Goal: Complete application form

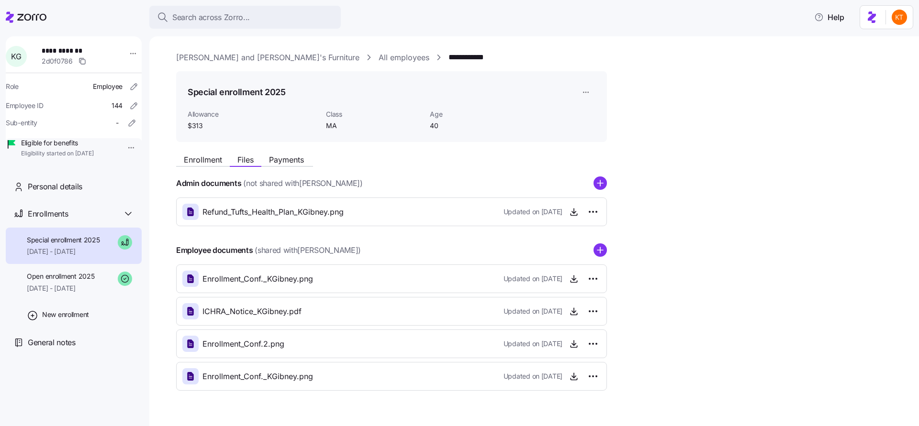
scroll to position [22, 0]
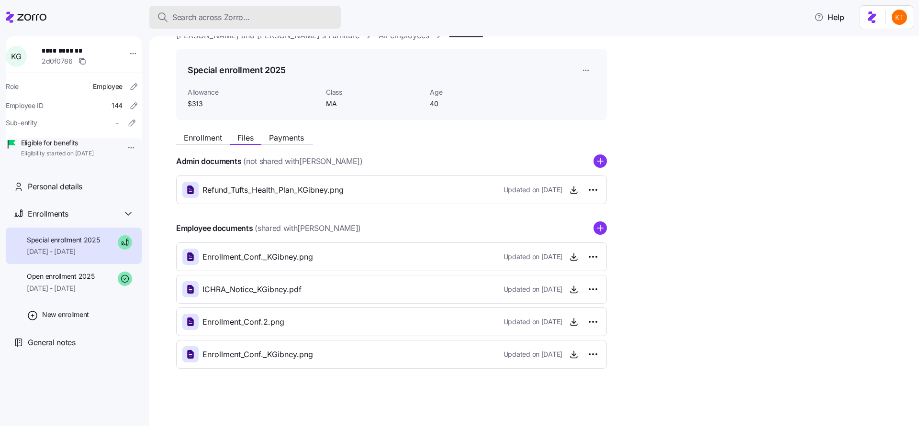
click at [301, 23] on div "Search across Zorro..." at bounding box center [245, 17] width 176 height 12
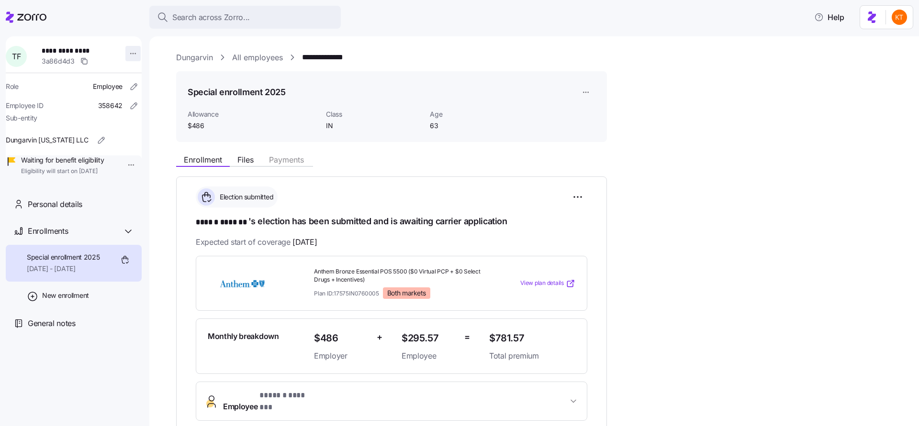
click at [127, 52] on html "**********" at bounding box center [459, 210] width 919 height 421
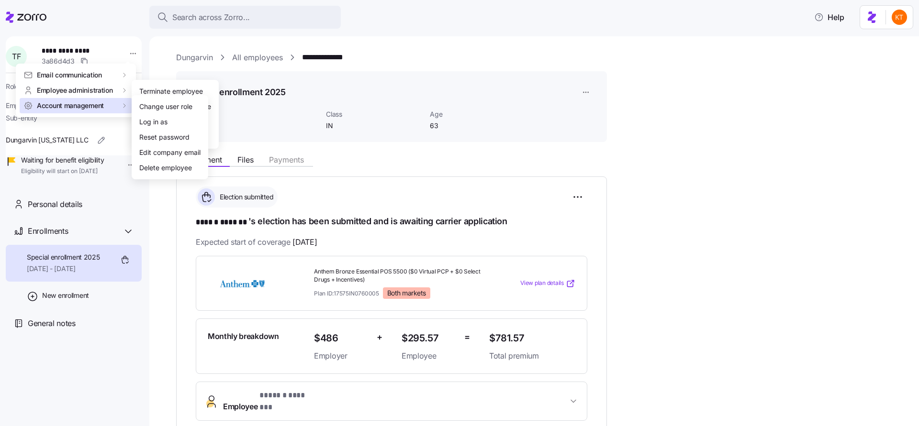
click at [98, 111] on div "Account management" at bounding box center [76, 105] width 112 height 15
click at [170, 122] on div "Log in as" at bounding box center [169, 121] width 69 height 15
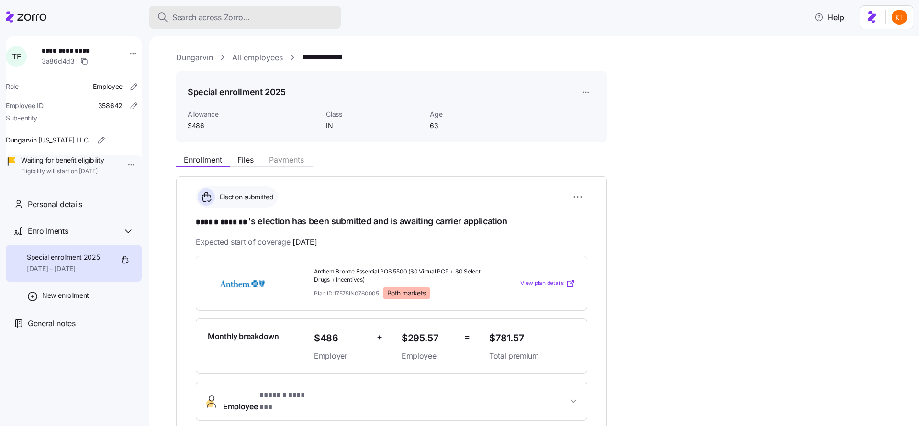
click at [246, 20] on span "Search across Zorro..." at bounding box center [211, 17] width 78 height 12
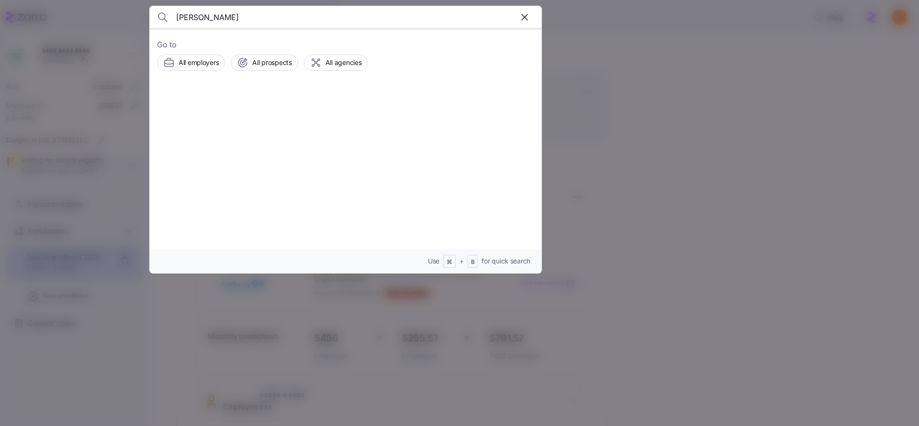
type input "cassie chase"
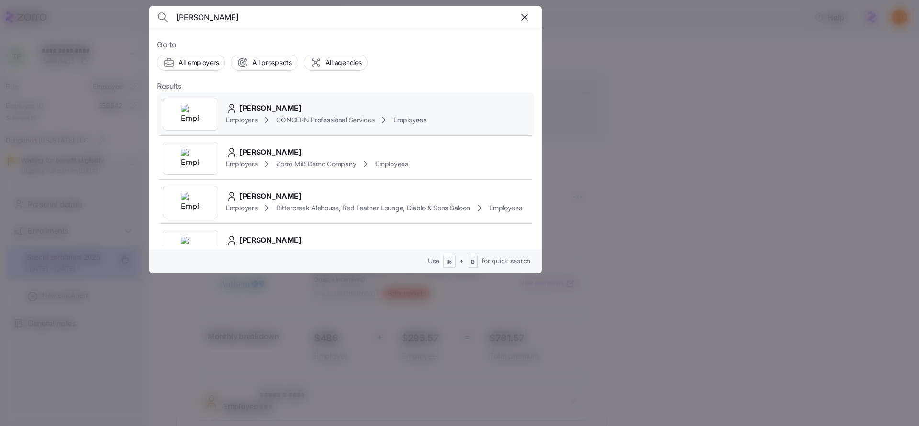
click at [265, 119] on icon at bounding box center [266, 119] width 11 height 11
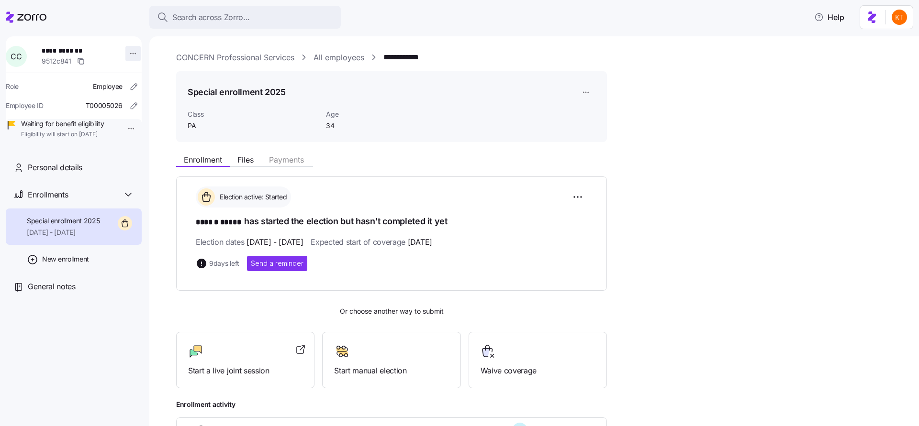
click at [125, 53] on html "**********" at bounding box center [459, 210] width 919 height 421
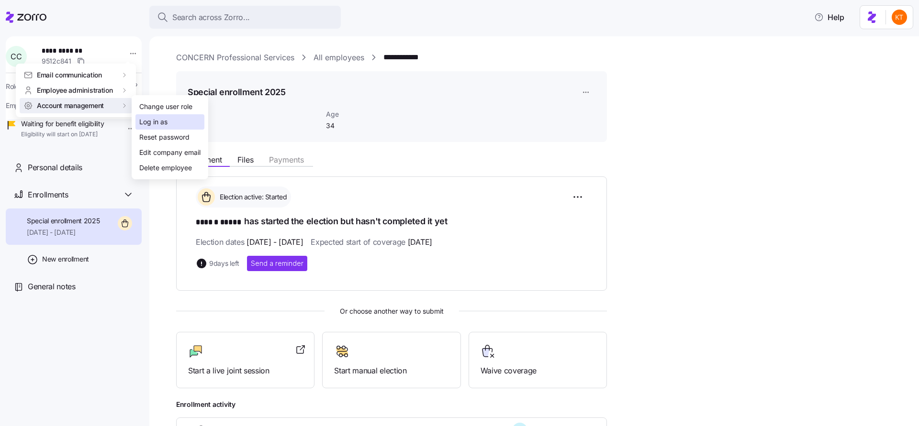
click at [158, 121] on div "Log in as" at bounding box center [153, 122] width 28 height 11
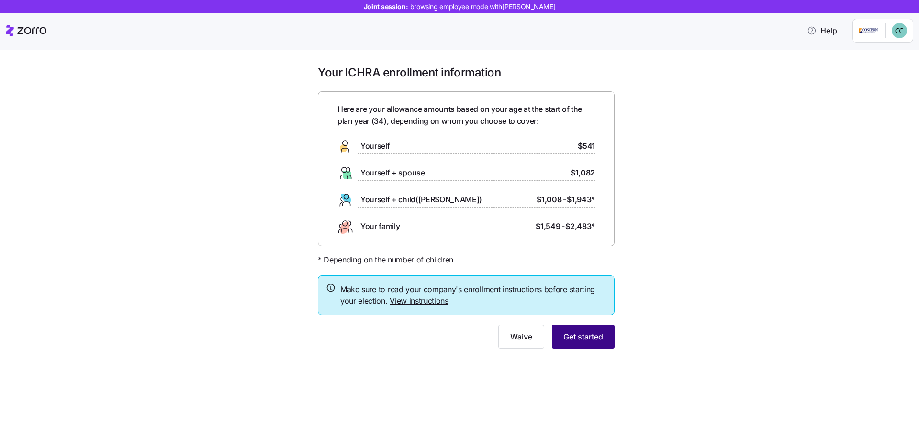
click at [591, 340] on span "Get started" at bounding box center [583, 336] width 40 height 11
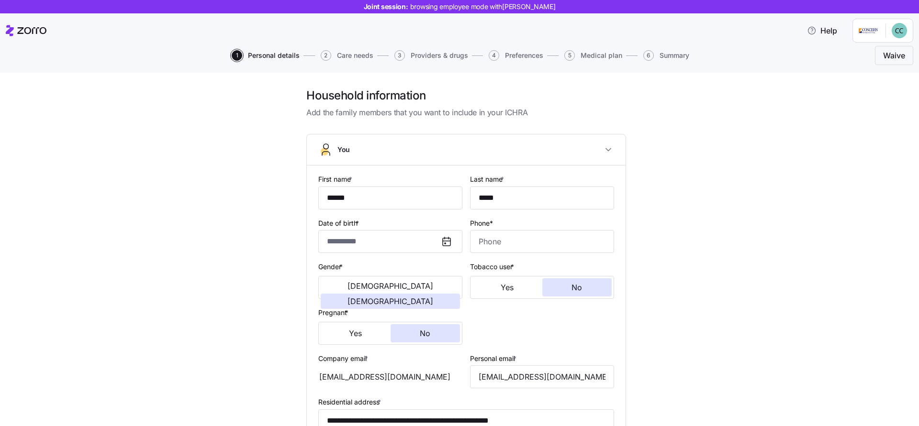
type input "******"
type input "*****"
type input "[EMAIL_ADDRESS][DOMAIN_NAME]"
type input "**********"
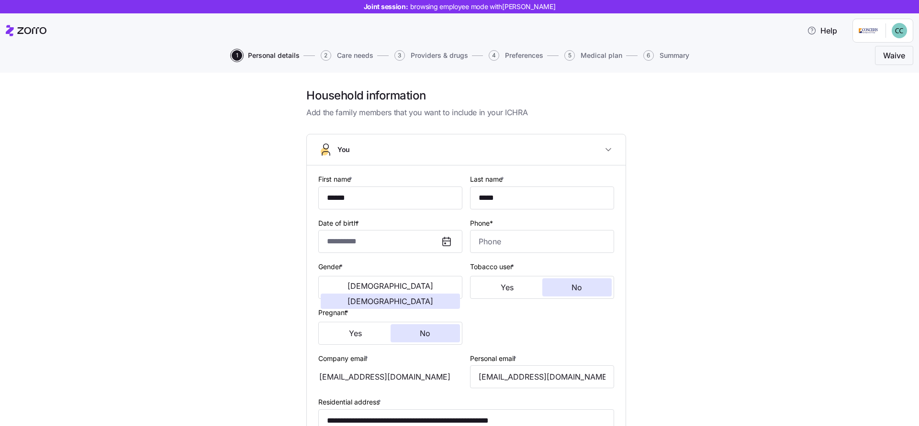
checkbox input "true"
type input "**********"
type input "[PHONE_NUMBER]"
type input "[DEMOGRAPHIC_DATA] citizen"
type input "Single"
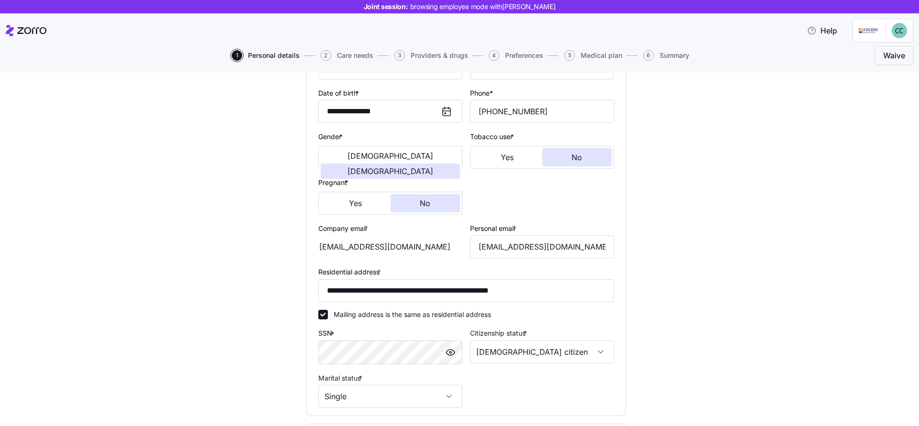
scroll to position [288, 0]
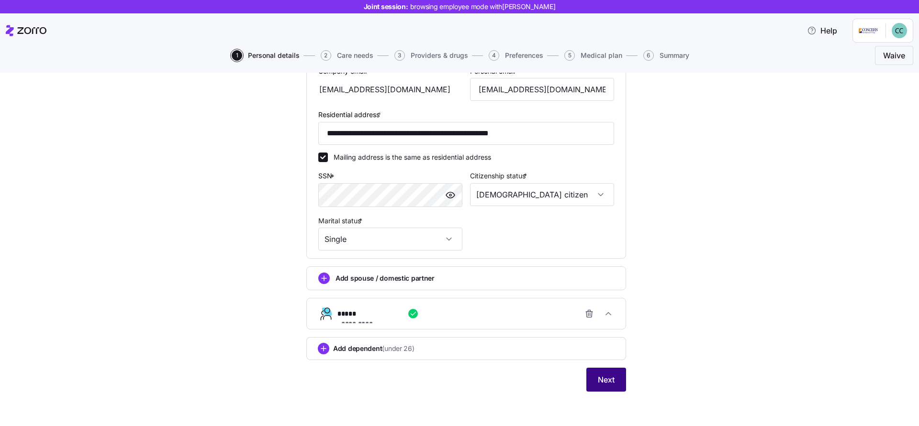
click at [593, 379] on button "Next" at bounding box center [606, 380] width 40 height 24
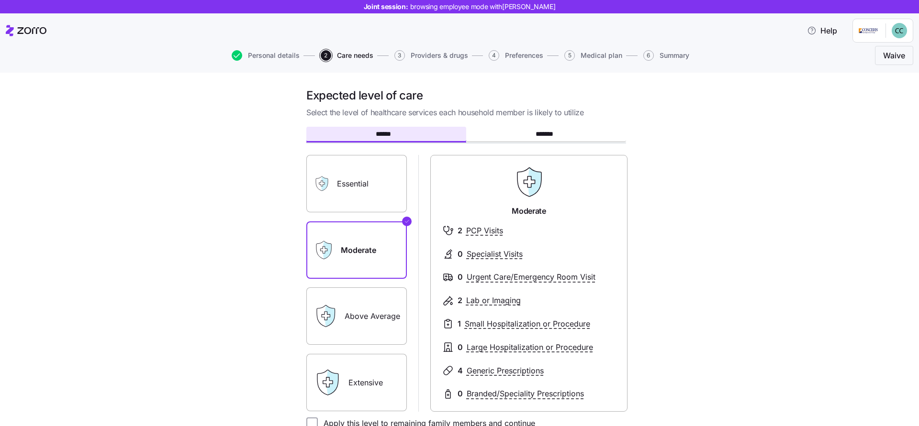
scroll to position [121, 0]
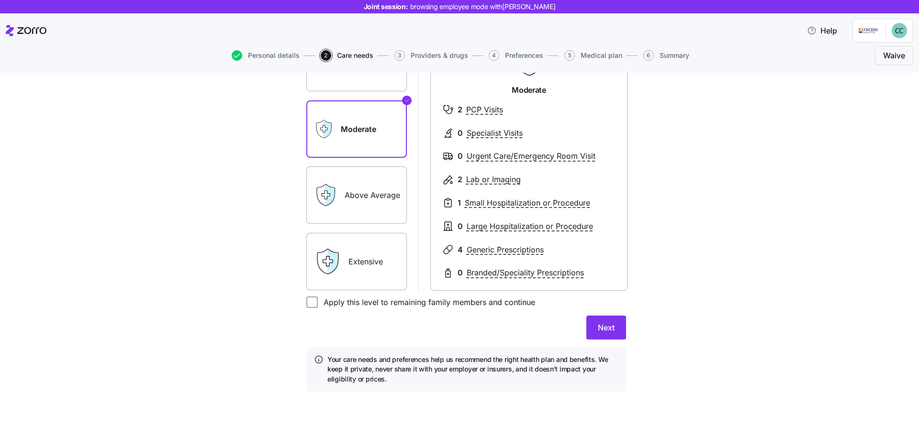
click at [332, 304] on label "Apply this level to remaining family members and continue" at bounding box center [426, 302] width 217 height 11
click at [318, 304] on input "Apply this level to remaining family members and continue" at bounding box center [311, 302] width 11 height 11
checkbox input "true"
click at [592, 329] on button "Next" at bounding box center [606, 328] width 40 height 24
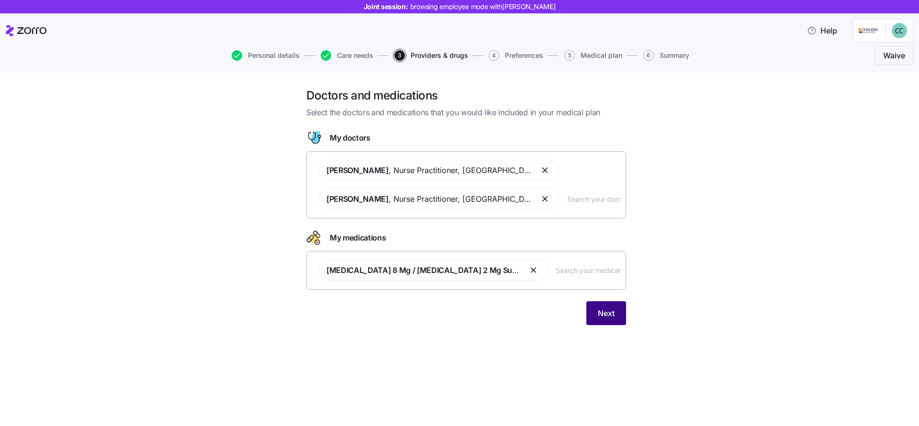
click at [613, 315] on span "Next" at bounding box center [606, 313] width 17 height 11
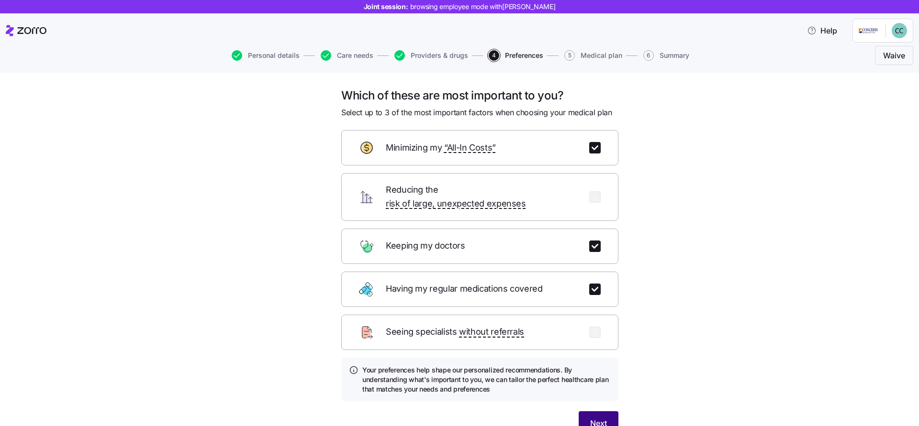
click at [590, 418] on span "Next" at bounding box center [598, 423] width 17 height 11
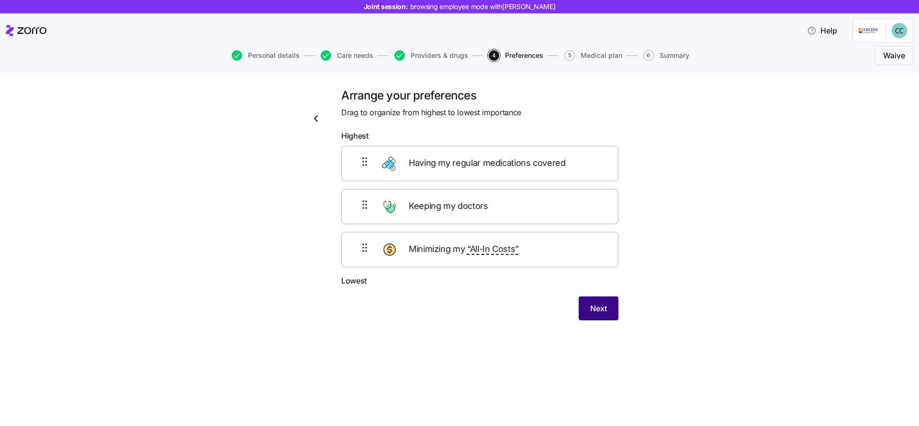
click at [602, 313] on span "Next" at bounding box center [598, 308] width 17 height 11
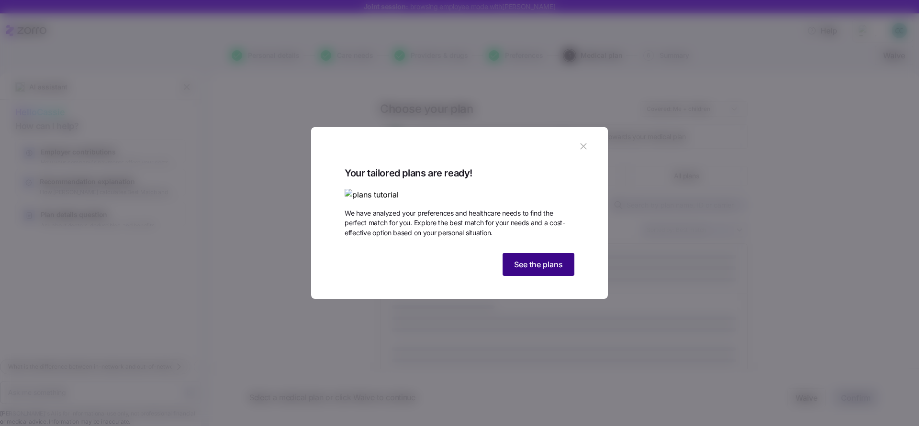
click at [547, 270] on span "See the plans" at bounding box center [538, 264] width 49 height 11
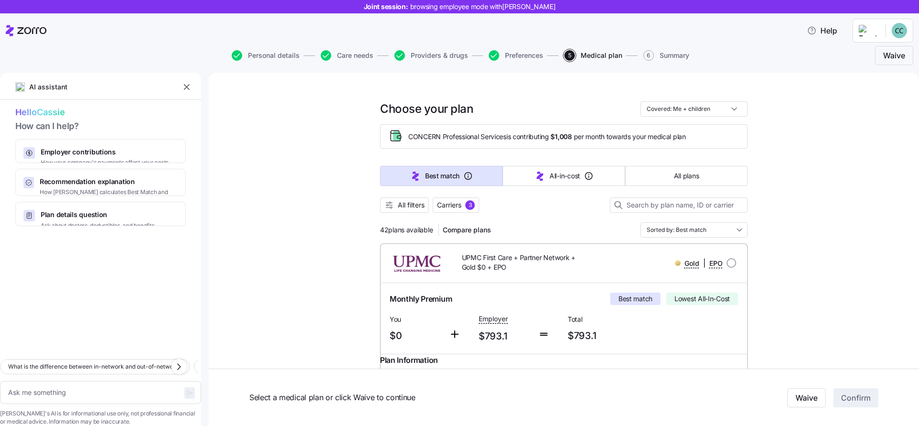
type textarea "x"
click at [184, 88] on icon "button" at bounding box center [187, 87] width 10 height 10
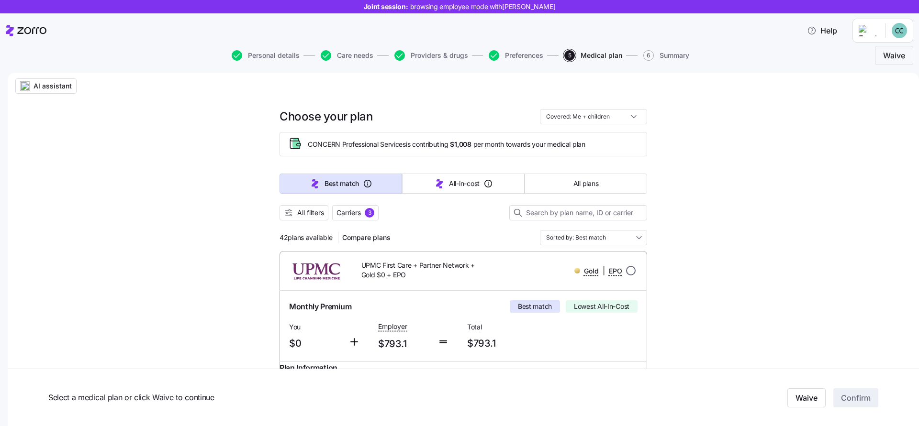
click at [626, 273] on input "radio" at bounding box center [631, 271] width 10 height 10
radio input "true"
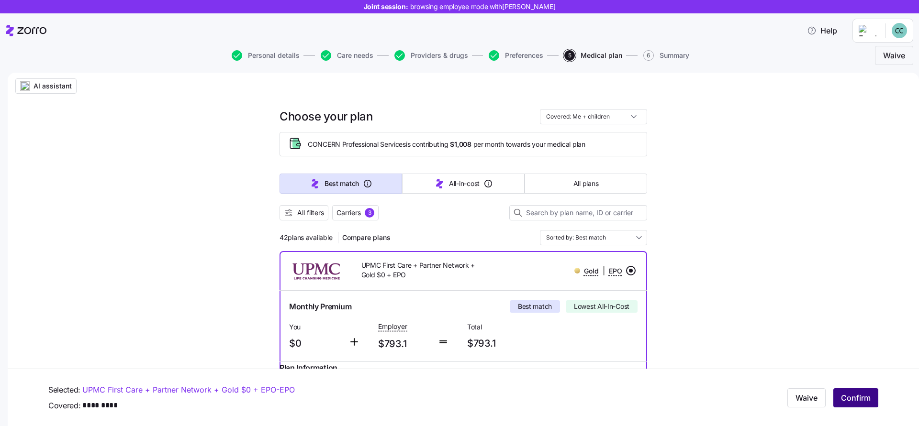
click at [854, 402] on span "Confirm" at bounding box center [856, 397] width 30 height 11
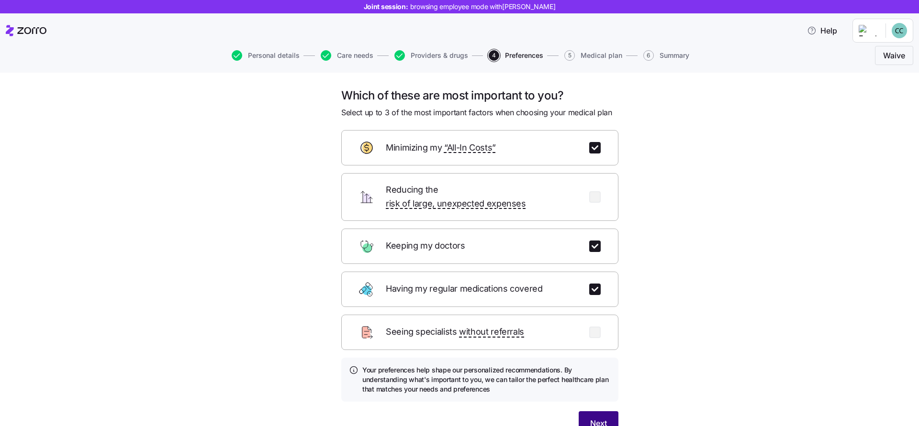
click at [588, 422] on button "Next" at bounding box center [598, 423] width 40 height 24
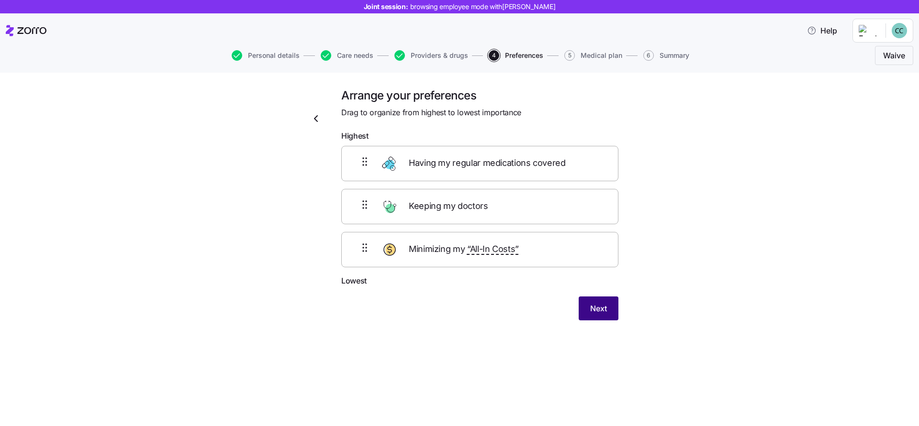
click at [585, 311] on button "Next" at bounding box center [598, 309] width 40 height 24
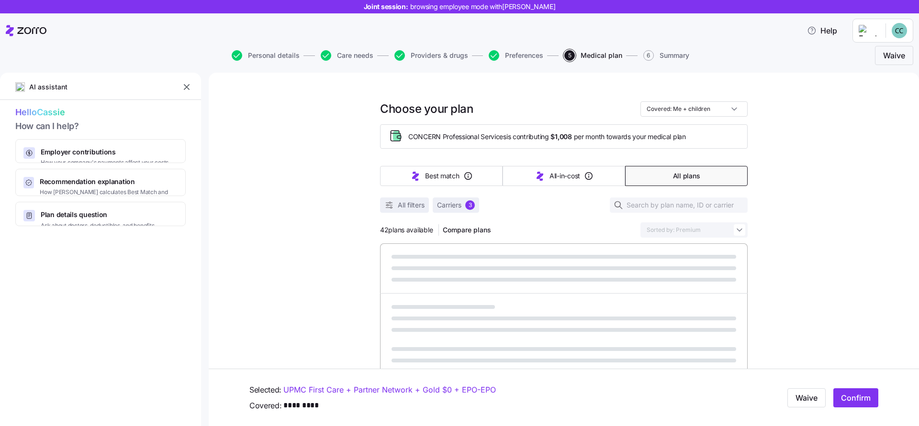
type textarea "x"
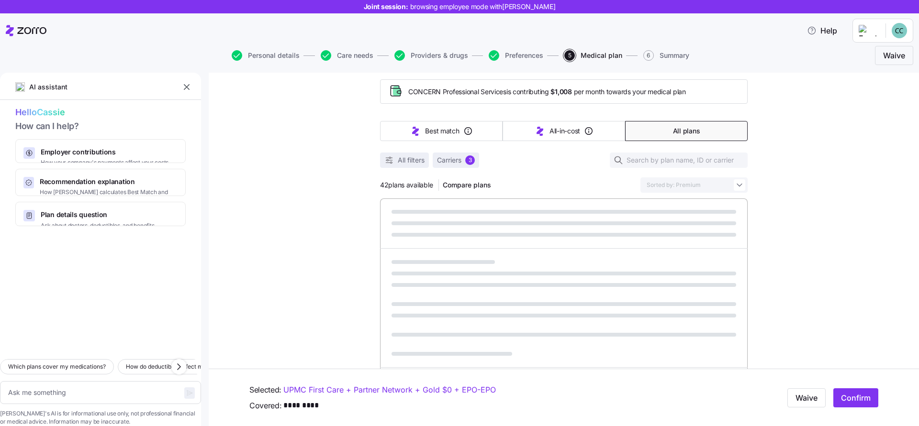
scroll to position [144, 0]
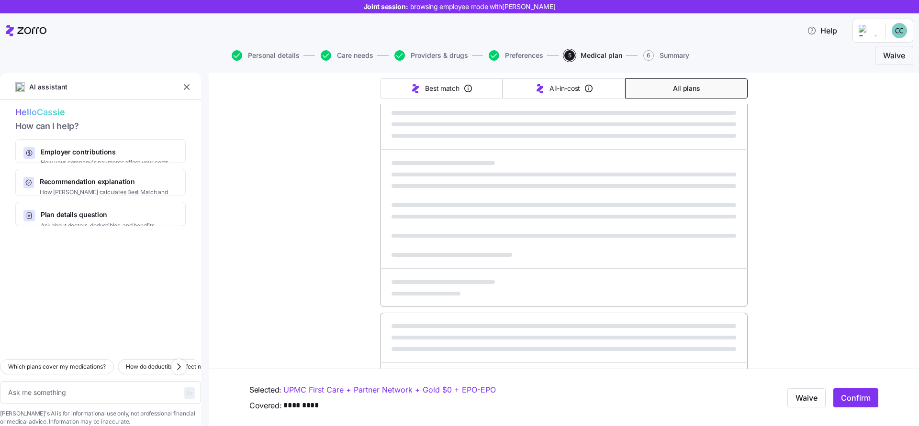
click at [191, 86] on button "button" at bounding box center [186, 86] width 13 height 13
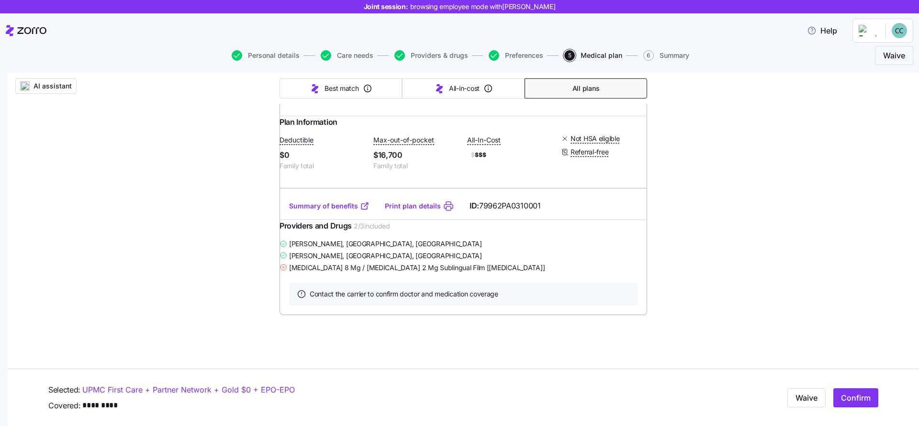
scroll to position [13271, 0]
radio input "true"
click at [845, 397] on span "Confirm" at bounding box center [856, 397] width 30 height 11
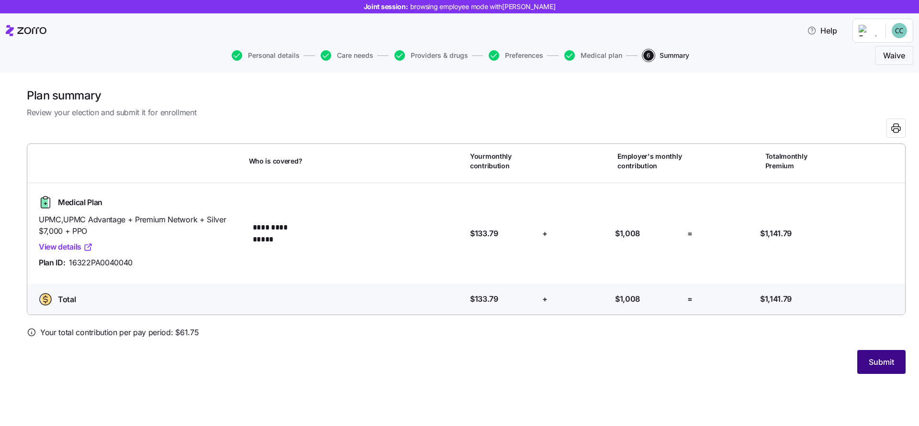
click at [871, 363] on span "Submit" at bounding box center [880, 361] width 25 height 11
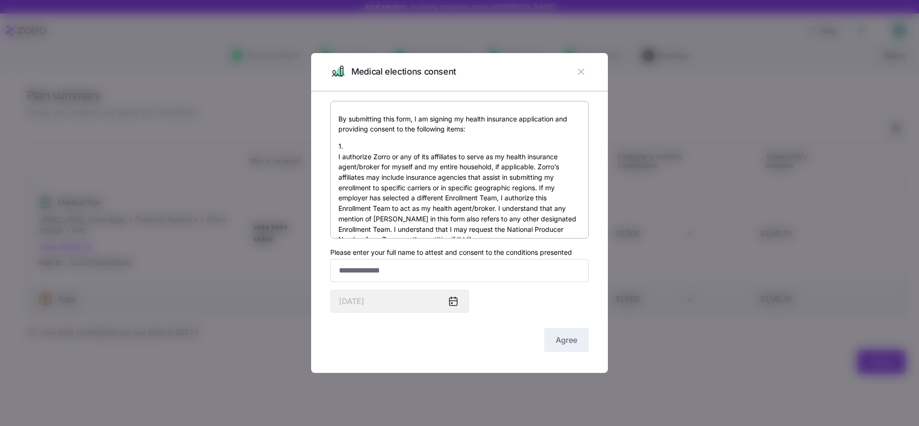
click at [577, 75] on icon "button" at bounding box center [580, 72] width 6 height 6
